Goal: Find contact information: Find contact information

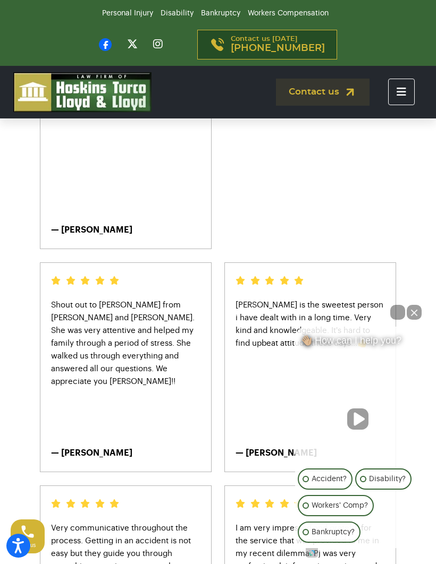
scroll to position [486, 0]
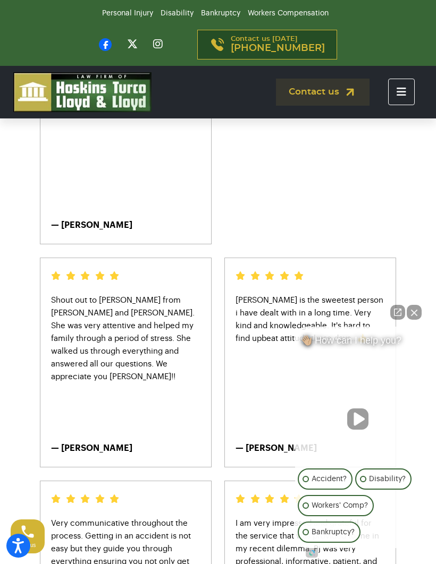
click at [416, 320] on button "Close Intaker Chat Widget" at bounding box center [414, 312] width 15 height 15
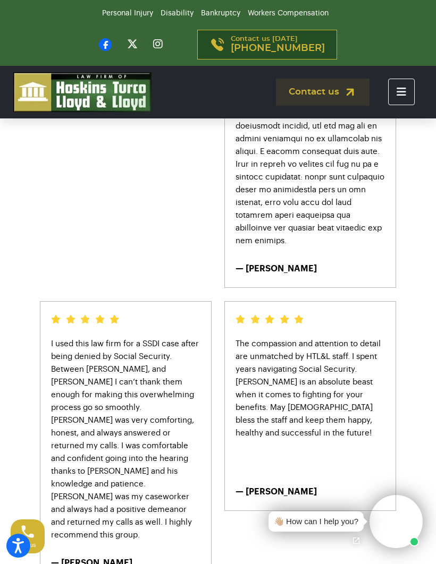
scroll to position [1424, 0]
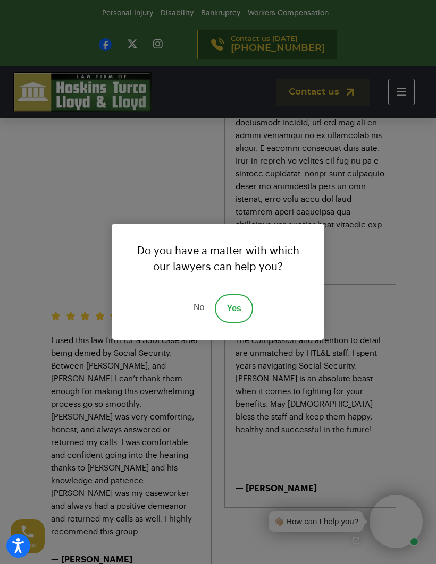
click at [201, 323] on link "No" at bounding box center [199, 308] width 32 height 29
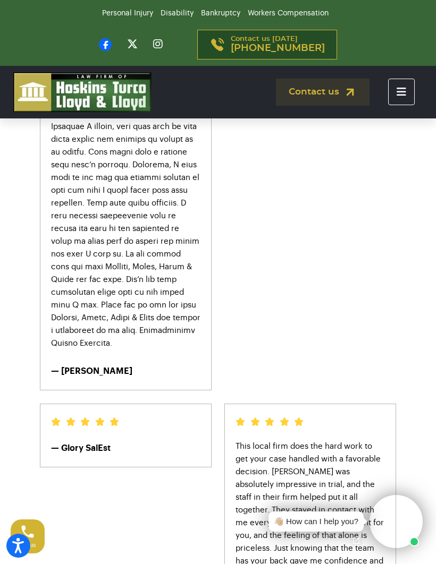
scroll to position [3529, 0]
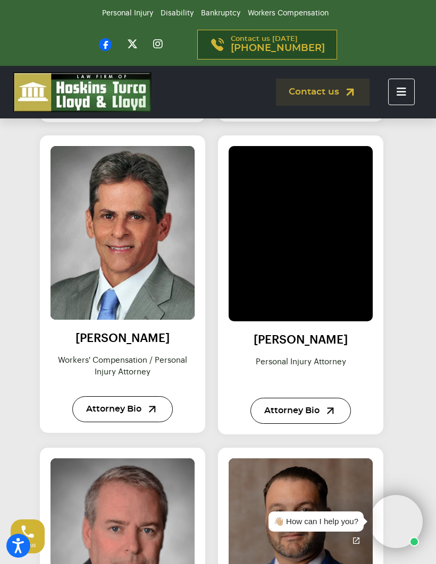
scroll to position [992, 0]
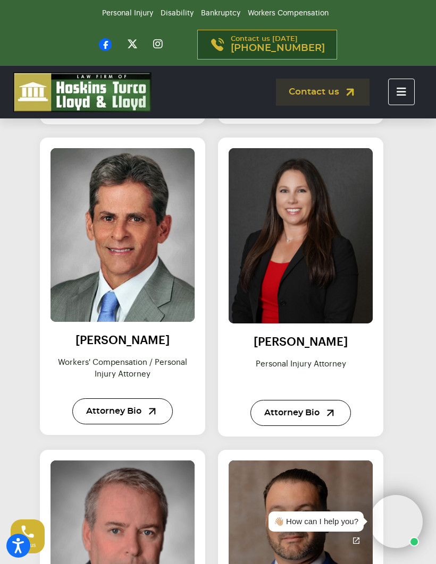
click at [0, 0] on img at bounding box center [0, 0] width 0 height 0
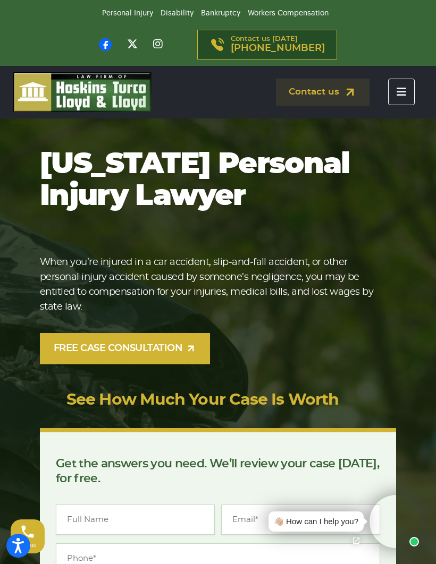
click at [200, 197] on h1 "[US_STATE] Personal Injury Lawyer" at bounding box center [207, 181] width 335 height 64
click at [123, 17] on link "Personal Injury" at bounding box center [127, 13] width 51 height 7
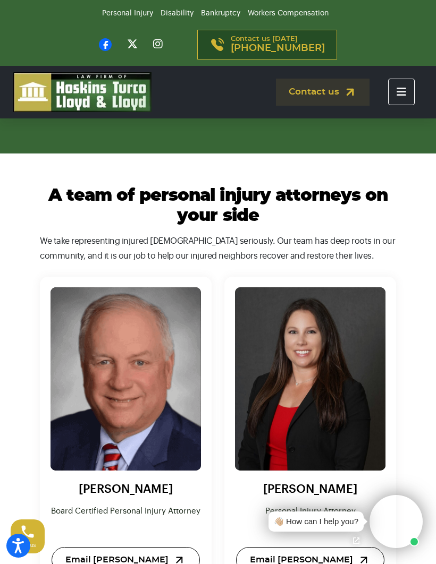
scroll to position [8844, 0]
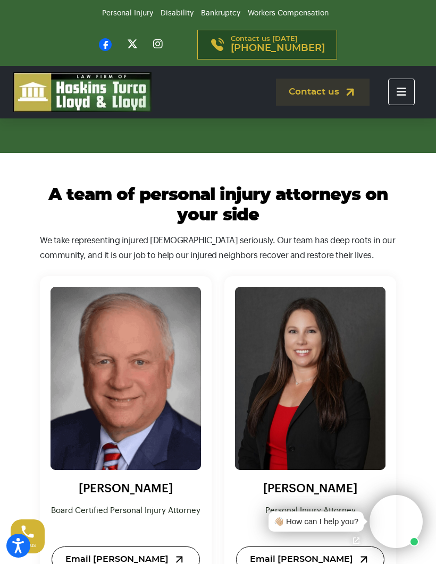
click at [162, 547] on link "Email Steve Hoskins" at bounding box center [126, 560] width 148 height 26
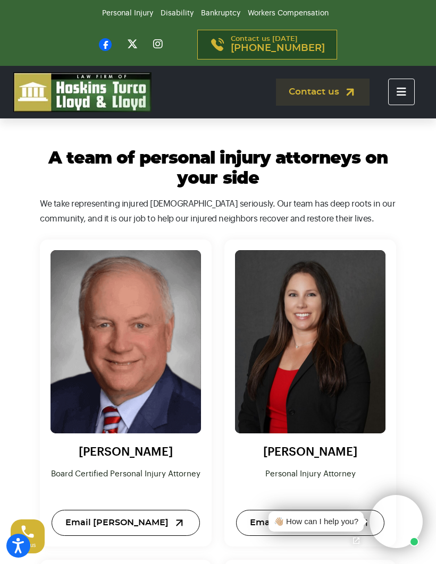
click at [344, 510] on link "Email Taylor Hoskins" at bounding box center [310, 523] width 148 height 26
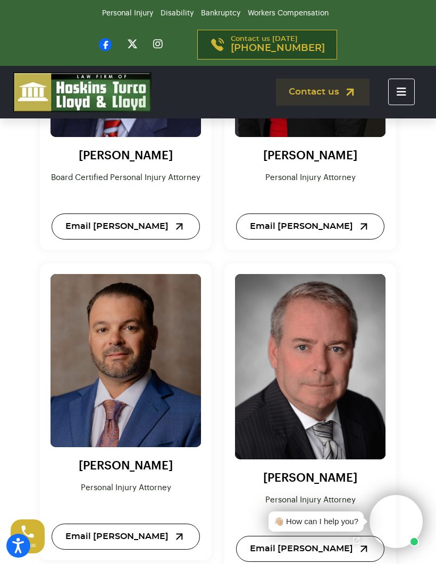
scroll to position [9179, 0]
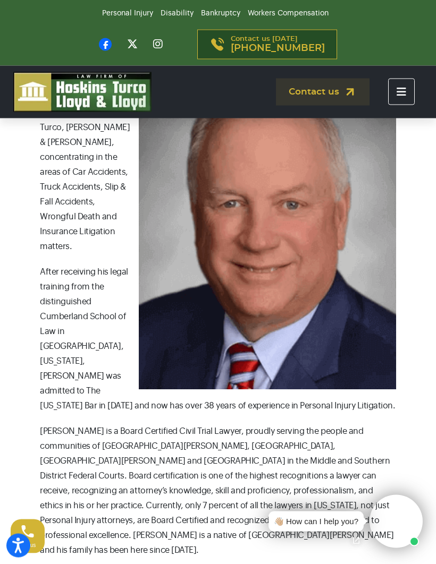
scroll to position [339, 0]
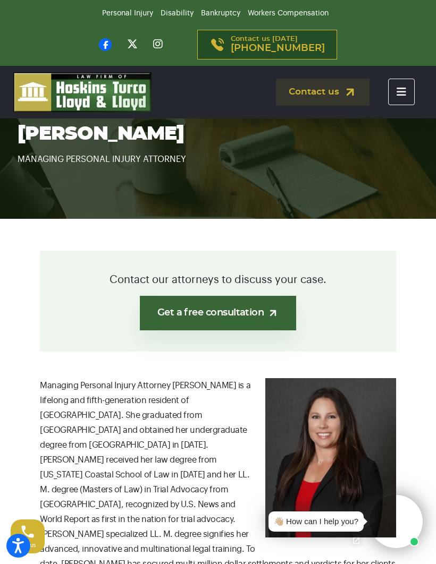
scroll to position [26, 0]
